Goal: Information Seeking & Learning: Learn about a topic

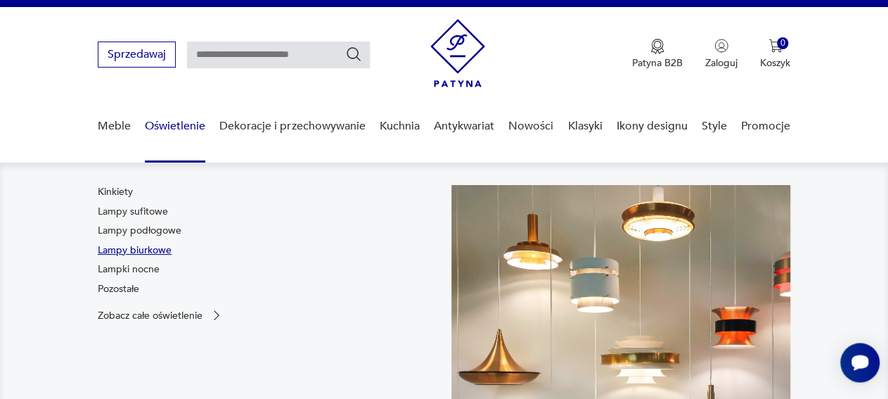
click at [143, 247] on link "Lampy biurkowe" at bounding box center [135, 250] width 74 height 14
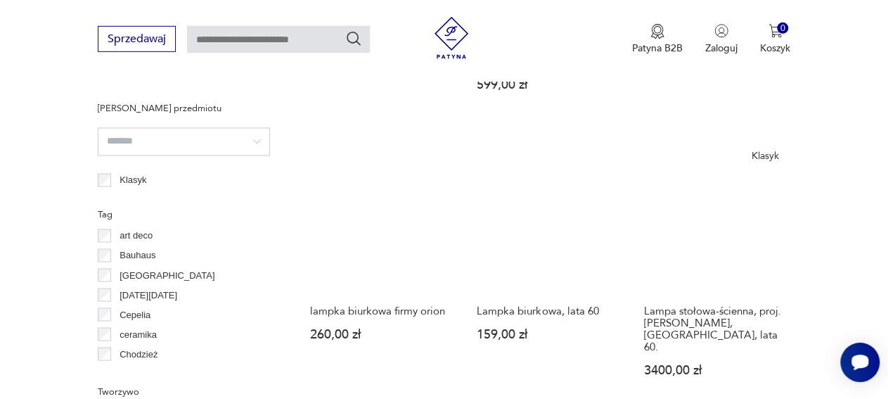
scroll to position [1104, 0]
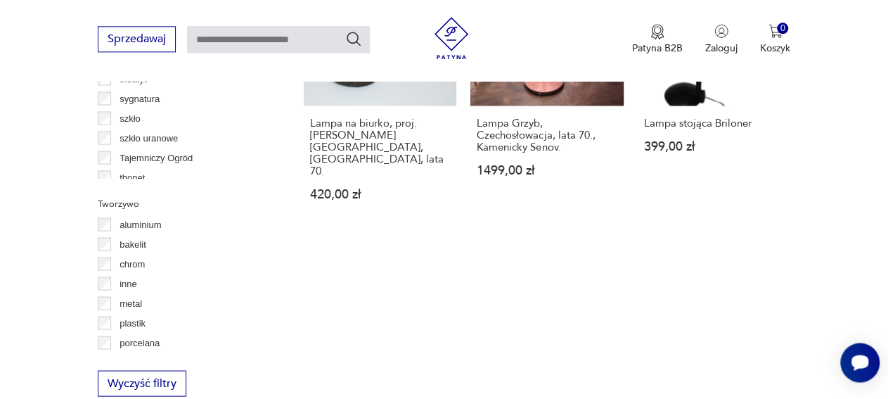
scroll to position [956, 0]
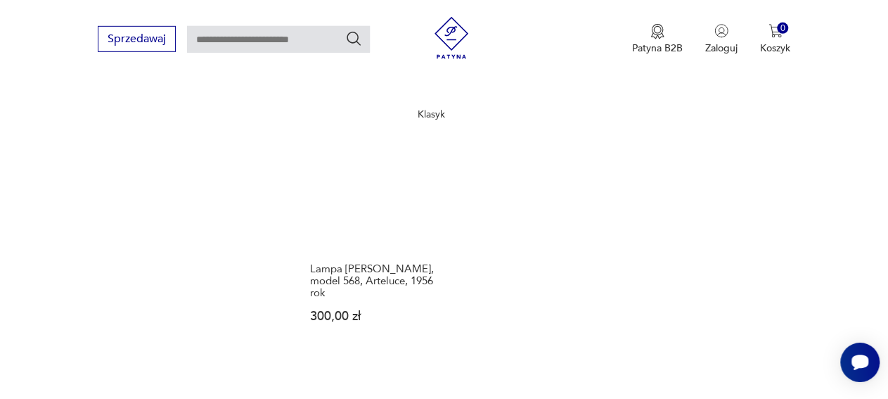
scroll to position [1981, 0]
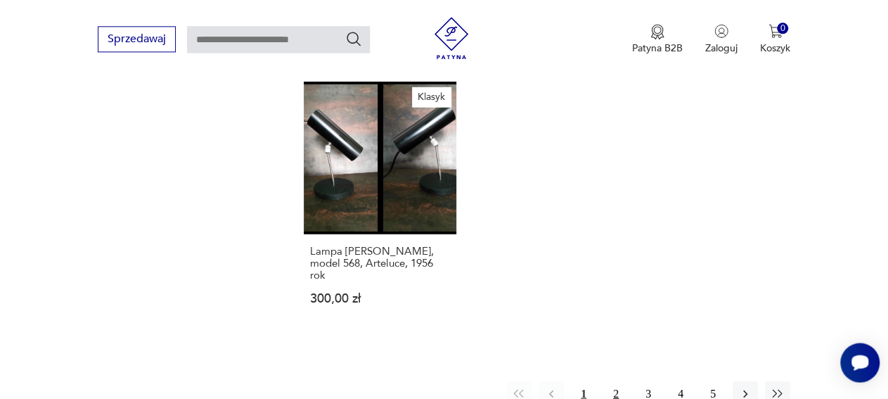
click at [614, 380] on button "2" at bounding box center [615, 392] width 25 height 25
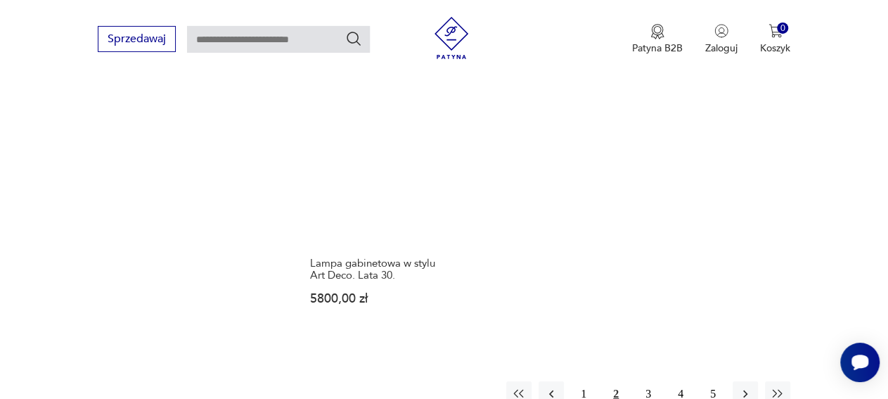
scroll to position [1981, 0]
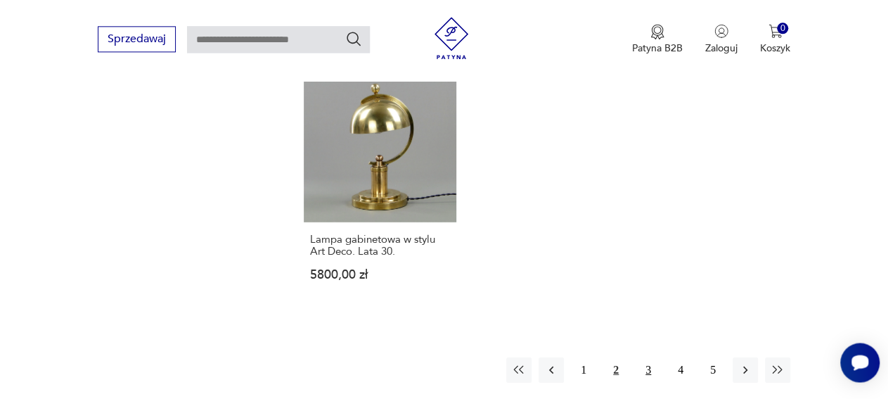
click at [650, 356] on button "3" at bounding box center [647, 368] width 25 height 25
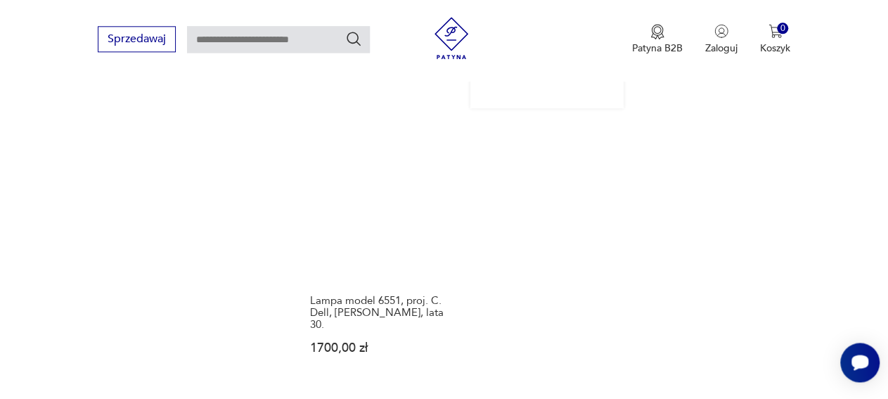
scroll to position [1908, 0]
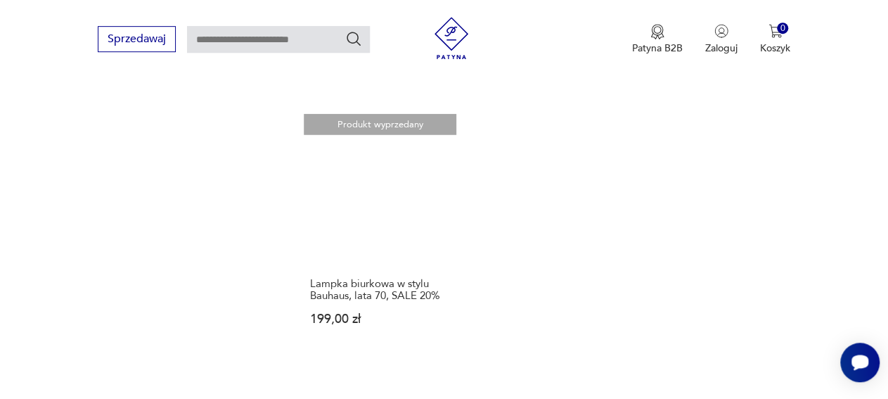
scroll to position [1981, 0]
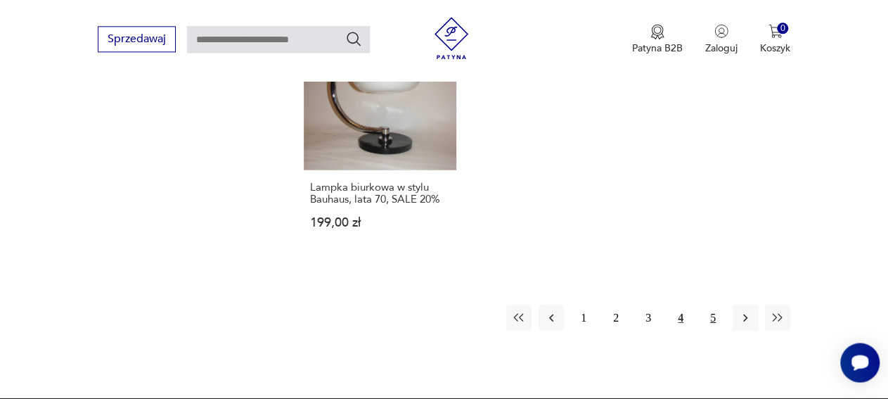
click at [715, 304] on button "5" at bounding box center [712, 316] width 25 height 25
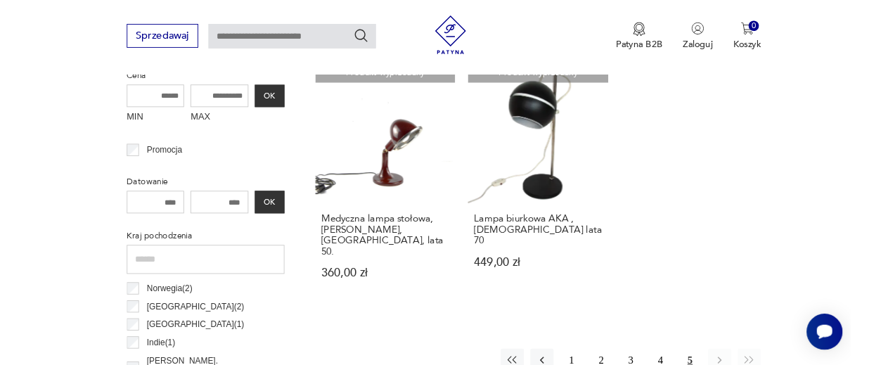
scroll to position [665, 0]
